Goal: Browse casually: Explore the website without a specific task or goal

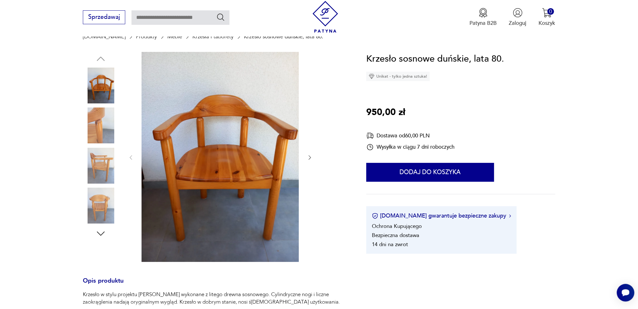
click at [98, 120] on img at bounding box center [101, 125] width 36 height 36
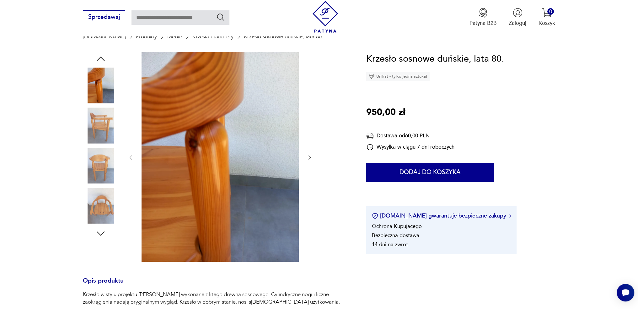
click at [99, 132] on img at bounding box center [101, 125] width 36 height 36
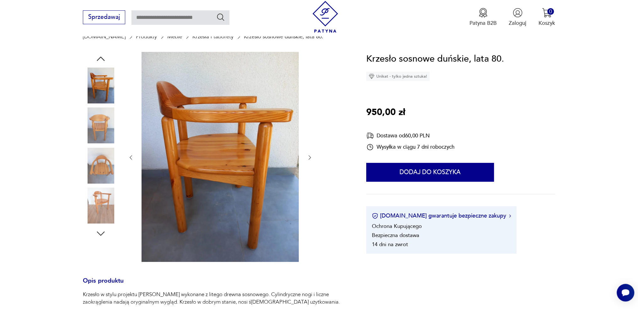
click at [98, 160] on img at bounding box center [101, 166] width 36 height 36
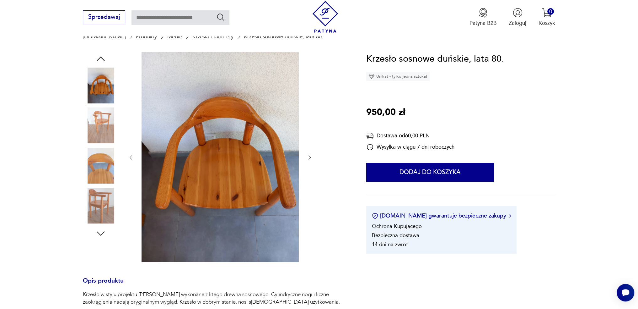
click at [95, 204] on img at bounding box center [101, 205] width 36 height 36
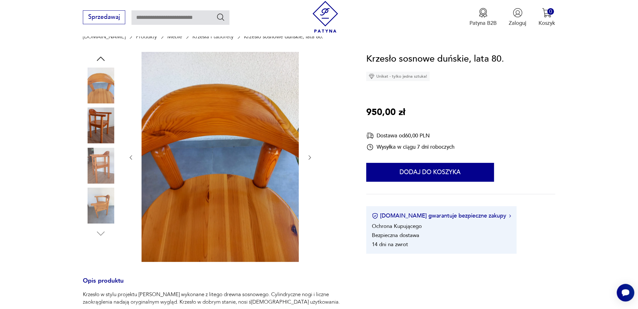
click at [99, 81] on img at bounding box center [101, 85] width 36 height 36
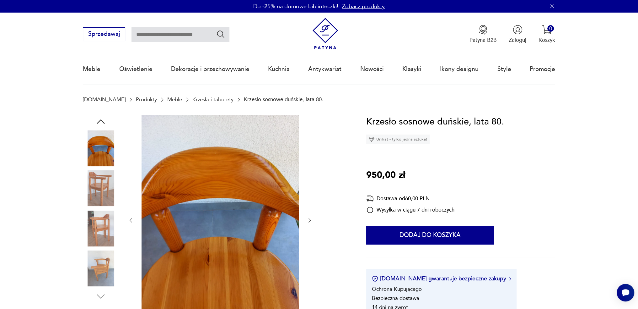
click at [92, 133] on img at bounding box center [101, 148] width 36 height 36
click at [102, 194] on img at bounding box center [101, 188] width 36 height 36
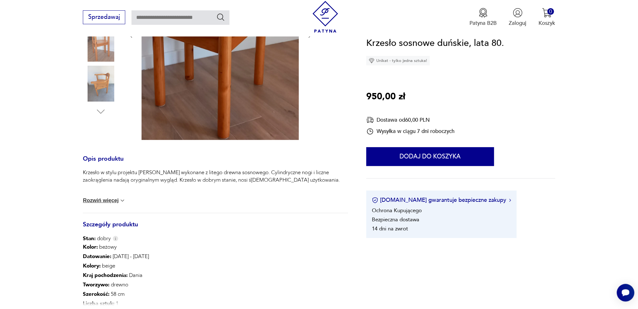
scroll to position [220, 0]
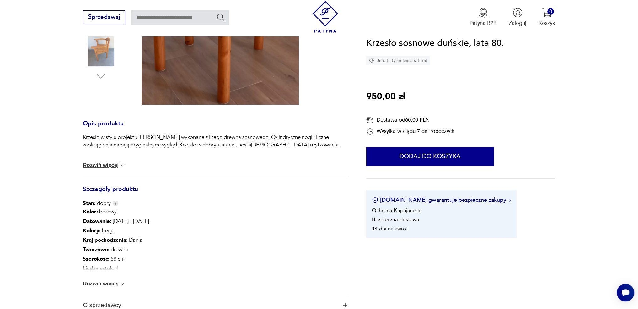
click at [105, 282] on button "Rozwiń więcej" at bounding box center [104, 283] width 43 height 6
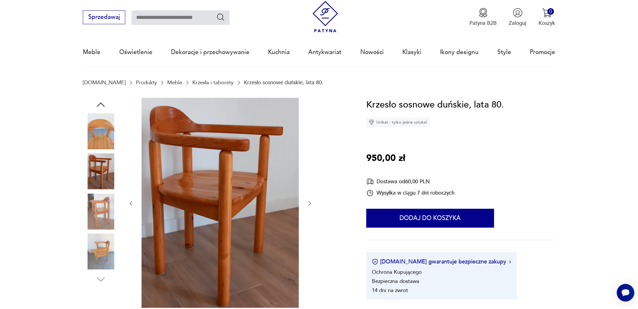
scroll to position [31, 0]
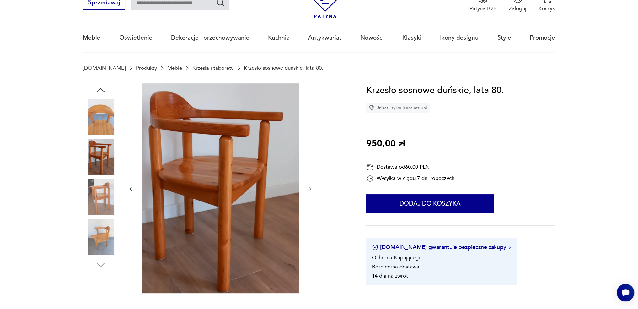
click at [104, 154] on img at bounding box center [101, 157] width 36 height 36
click at [104, 199] on img at bounding box center [101, 197] width 36 height 36
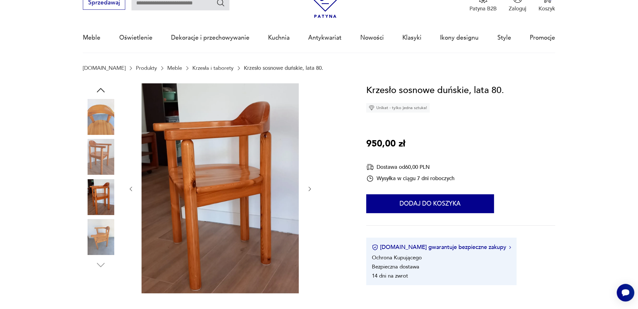
click at [104, 233] on img at bounding box center [101, 237] width 36 height 36
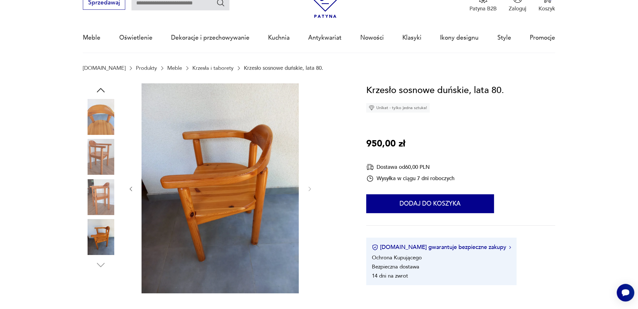
click at [97, 116] on img at bounding box center [101, 117] width 36 height 36
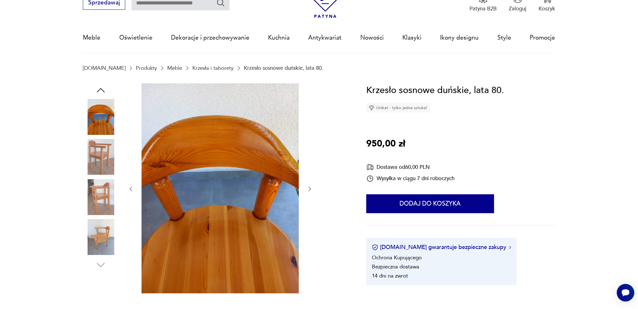
click at [95, 153] on img at bounding box center [101, 157] width 36 height 36
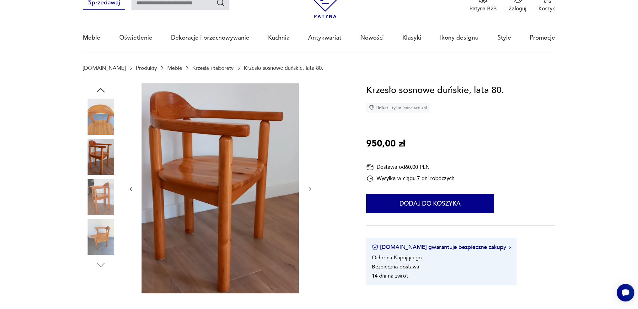
click at [96, 193] on img at bounding box center [101, 197] width 36 height 36
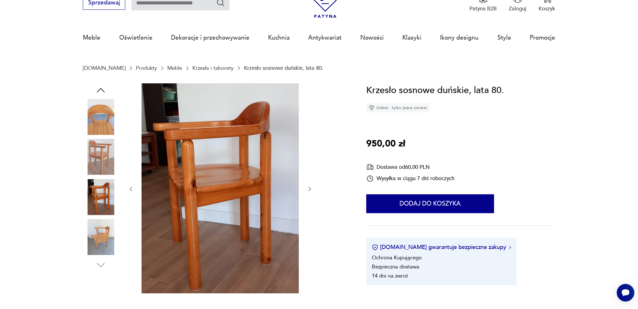
click at [107, 237] on img at bounding box center [101, 237] width 36 height 36
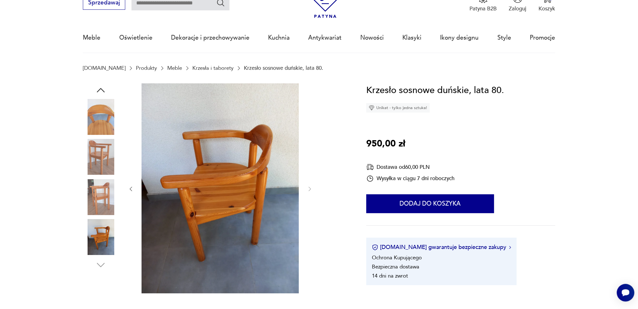
click at [102, 100] on img at bounding box center [101, 117] width 36 height 36
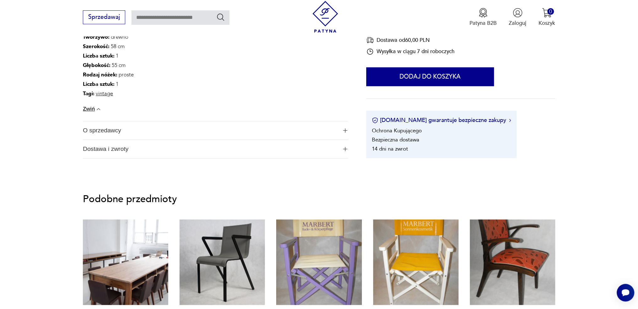
scroll to position [314, 0]
